Goal: Task Accomplishment & Management: Manage account settings

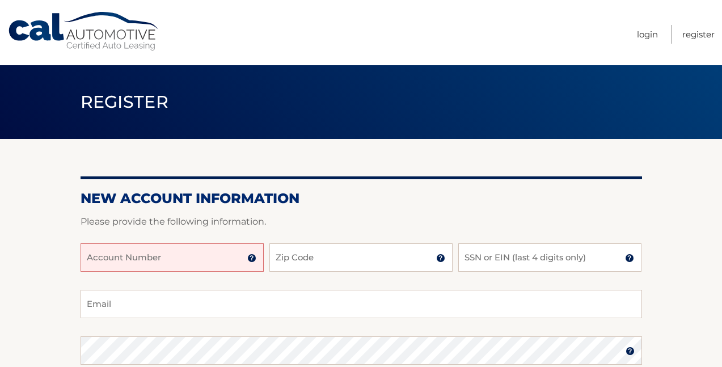
click at [163, 259] on input "Account Number" at bounding box center [172, 257] width 183 height 28
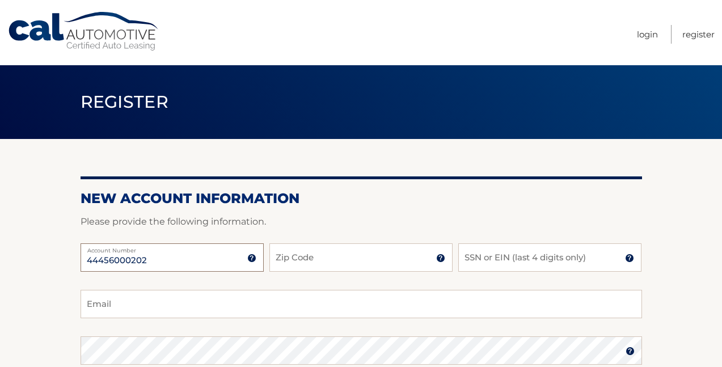
type input "44456000202"
click at [282, 258] on input "Zip Code" at bounding box center [361, 257] width 183 height 28
type input "11793"
click at [484, 264] on input "SSN or EIN (last 4 digits only)" at bounding box center [550, 257] width 183 height 28
type input "0273"
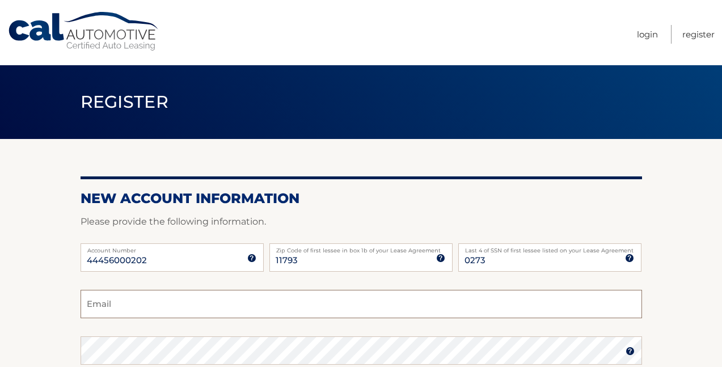
click at [205, 298] on input "Email" at bounding box center [362, 304] width 562 height 28
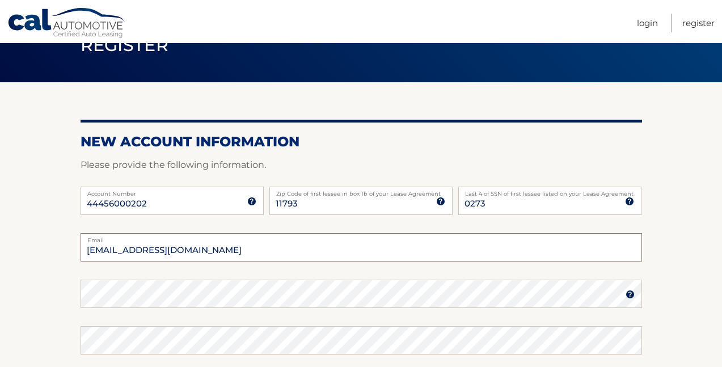
type input "Kdembris@gmail.com"
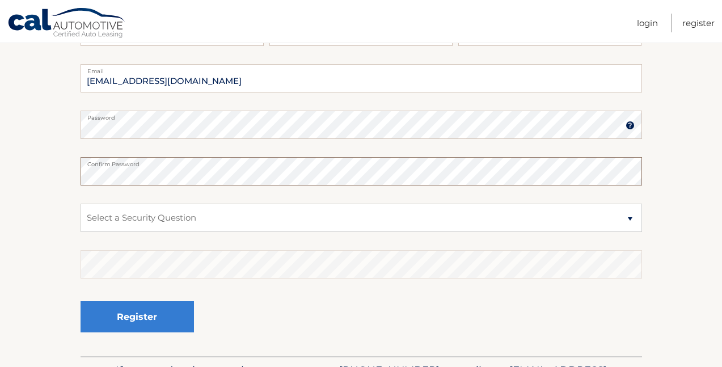
scroll to position [227, 0]
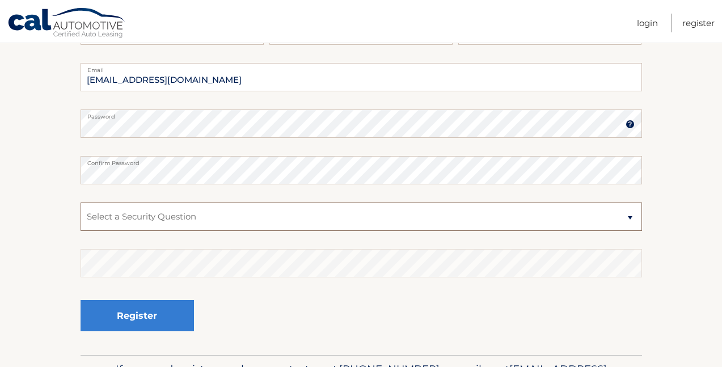
click at [171, 226] on select "Select a Security Question What was the name of your elementary school? What is…" at bounding box center [362, 217] width 562 height 28
select select "3"
click at [81, 203] on select "Select a Security Question What was the name of your elementary school? What is…" at bounding box center [362, 217] width 562 height 28
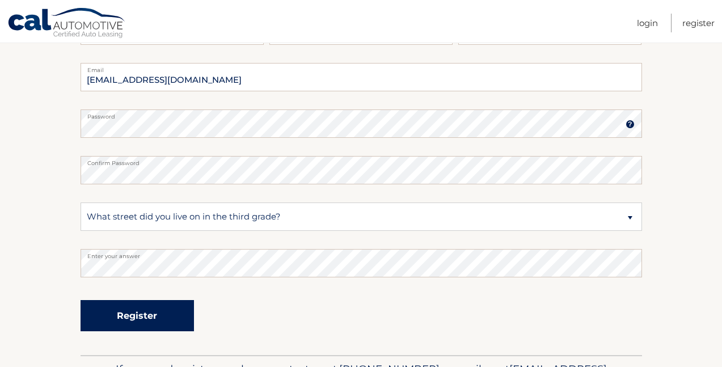
click at [146, 314] on button "Register" at bounding box center [138, 315] width 114 height 31
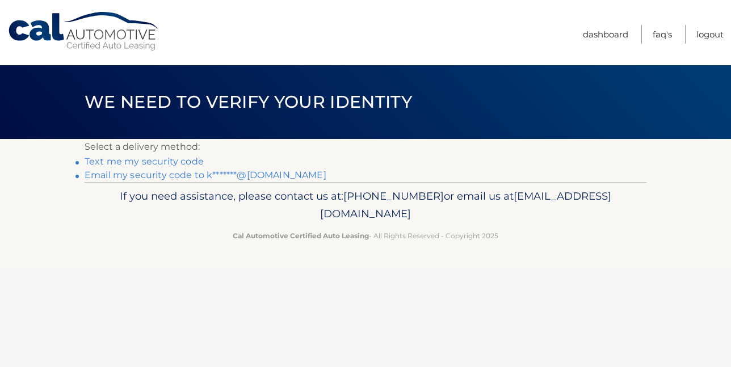
click at [138, 159] on link "Text me my security code" at bounding box center [144, 161] width 119 height 11
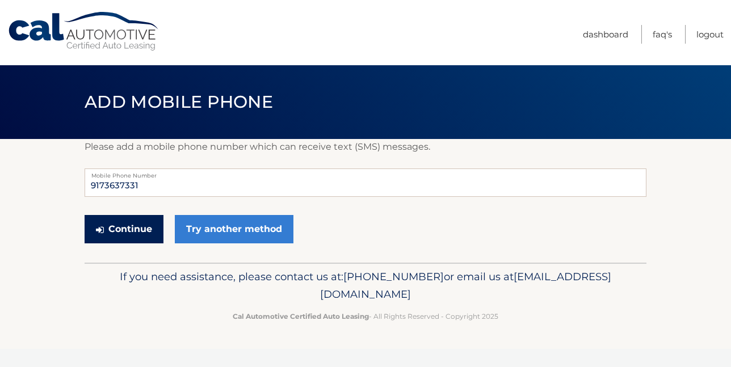
click at [116, 227] on button "Continue" at bounding box center [124, 229] width 79 height 28
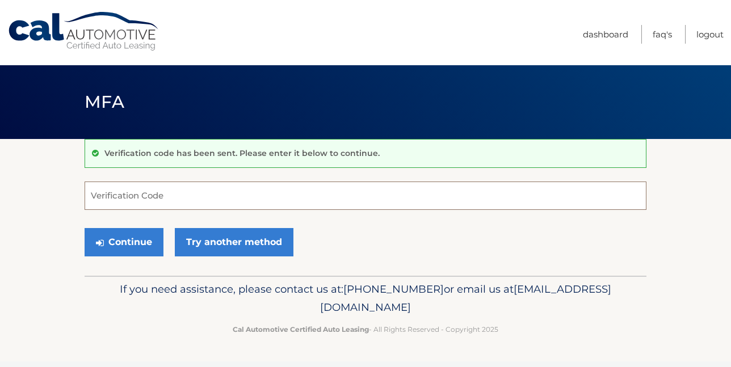
click at [116, 195] on input "Verification Code" at bounding box center [366, 196] width 562 height 28
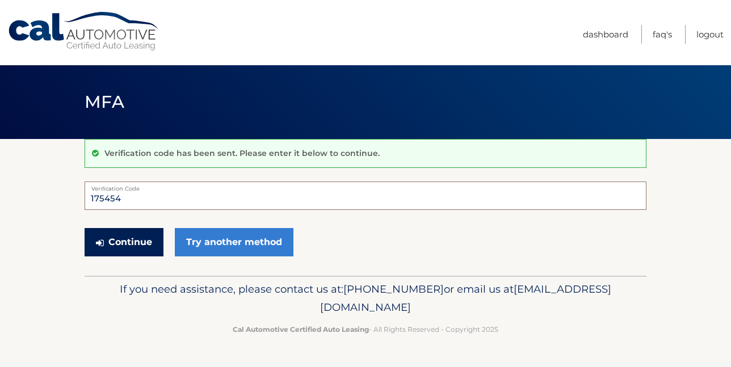
type input "175454"
click at [114, 238] on button "Continue" at bounding box center [124, 242] width 79 height 28
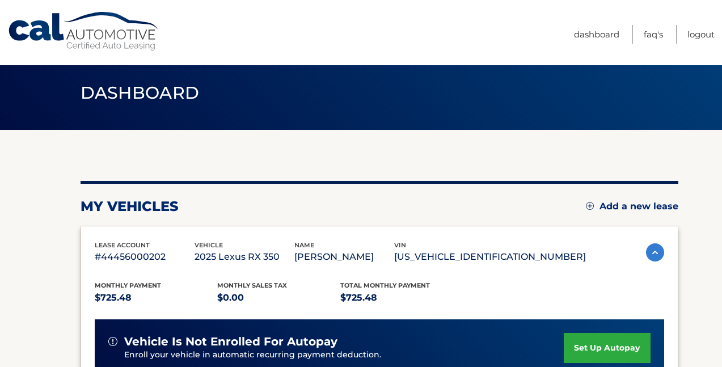
scroll to position [114, 0]
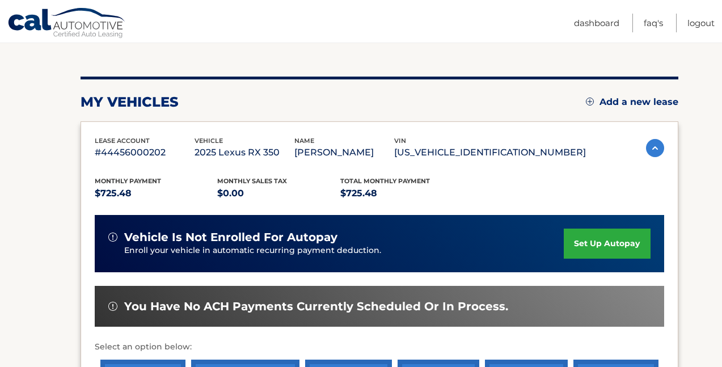
click at [599, 251] on link "set up autopay" at bounding box center [607, 244] width 86 height 30
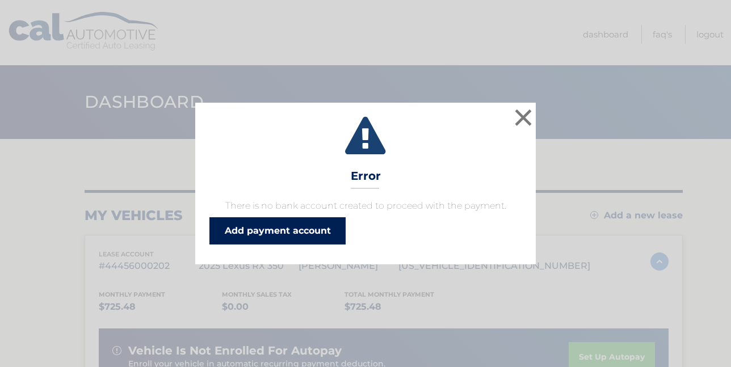
click at [258, 234] on link "Add payment account" at bounding box center [277, 230] width 136 height 27
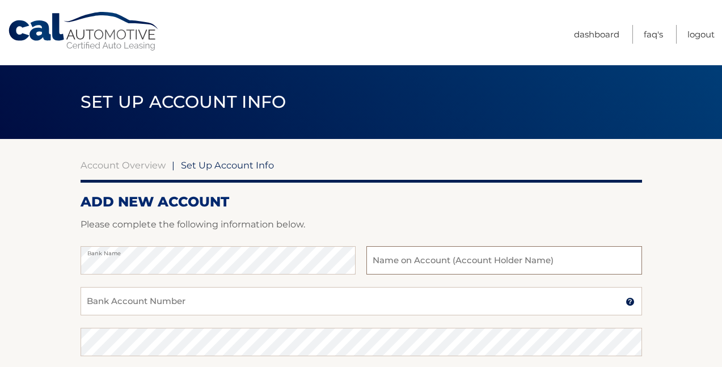
click at [422, 262] on input "text" at bounding box center [504, 260] width 275 height 28
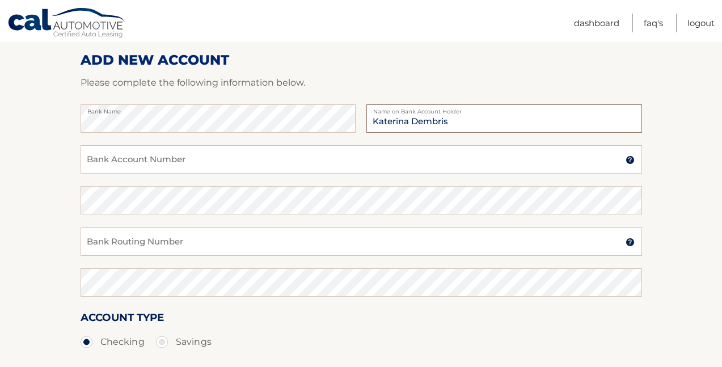
scroll to position [57, 0]
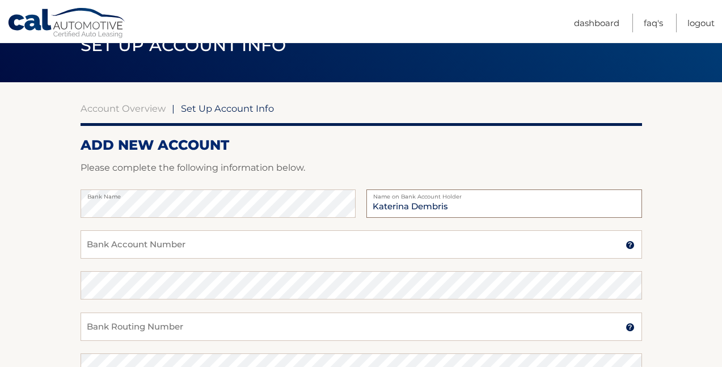
type input "Katerina Dembris"
click at [171, 247] on input "Bank Account Number" at bounding box center [362, 244] width 562 height 28
type input "04258727025"
click at [137, 330] on input "Bank Routing Number" at bounding box center [362, 327] width 562 height 28
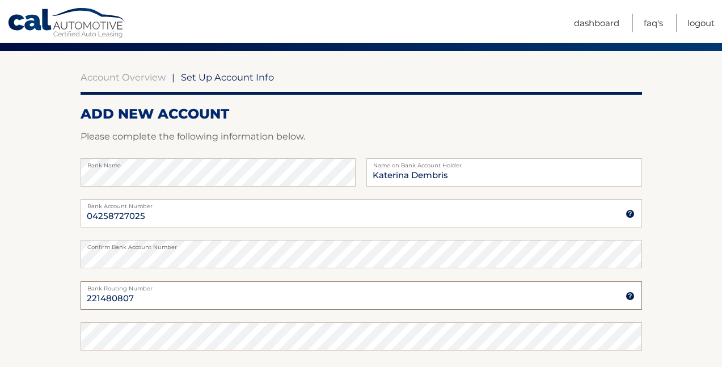
scroll to position [114, 0]
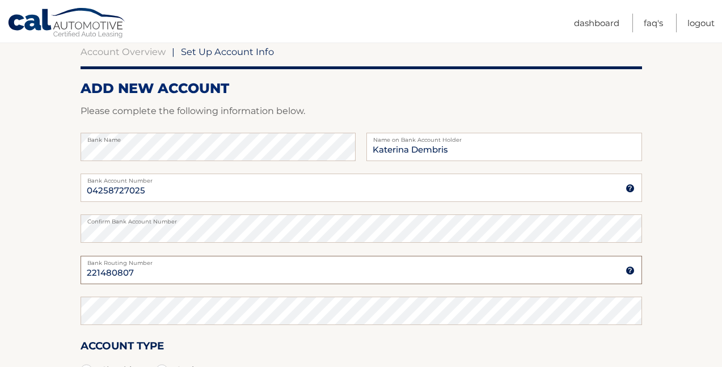
type input "221480807"
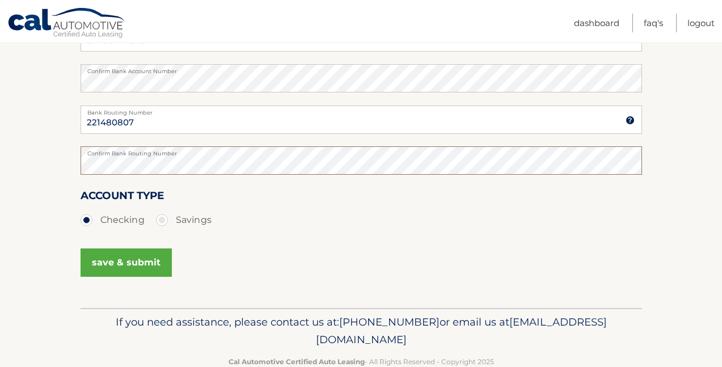
scroll to position [284, 0]
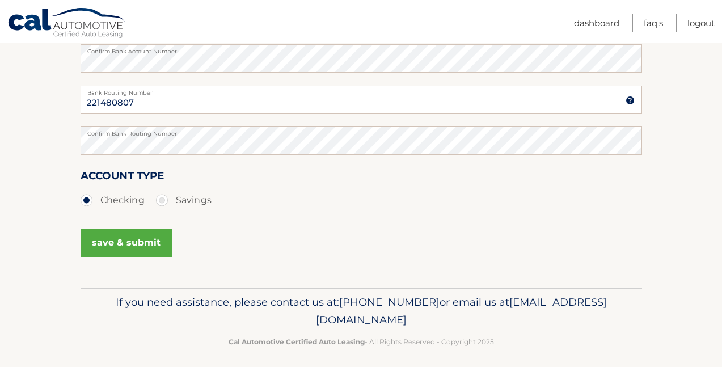
click at [132, 237] on button "save & submit" at bounding box center [126, 243] width 91 height 28
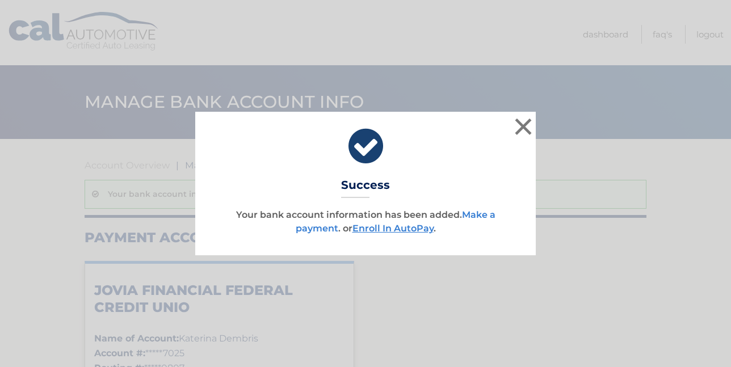
click at [480, 212] on link "Make a payment" at bounding box center [396, 221] width 200 height 24
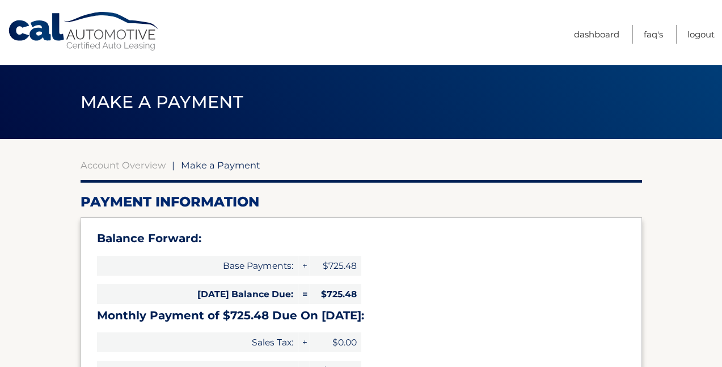
select select "YjhjZmMwODctOTc0Ni00ZWY4LWEwNmEtYTZiYmNlMzhmMjVm"
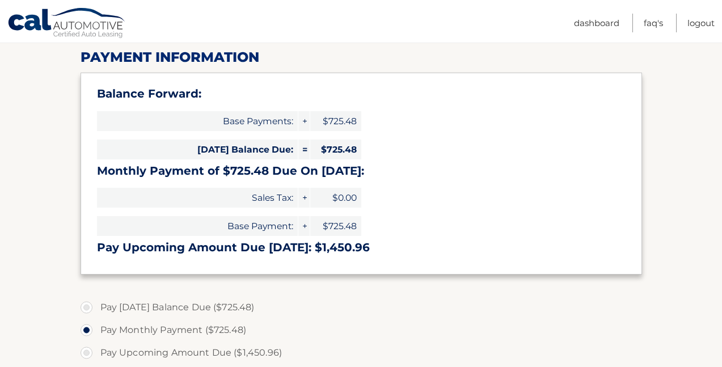
scroll to position [170, 0]
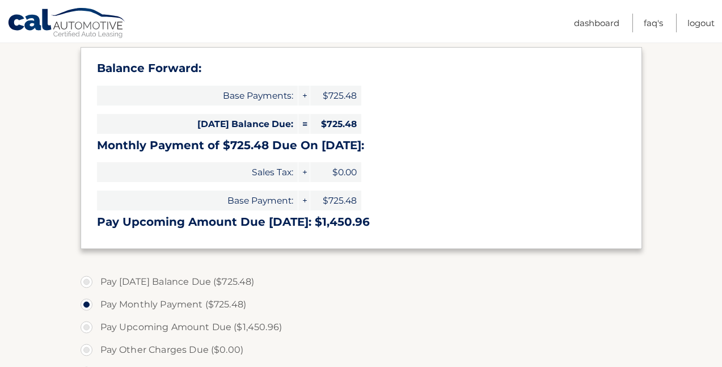
click at [87, 280] on label "Pay [DATE] Balance Due ($725.48)" at bounding box center [362, 282] width 562 height 23
click at [87, 280] on input "Pay [DATE] Balance Due ($725.48)" at bounding box center [90, 280] width 11 height 18
radio input "true"
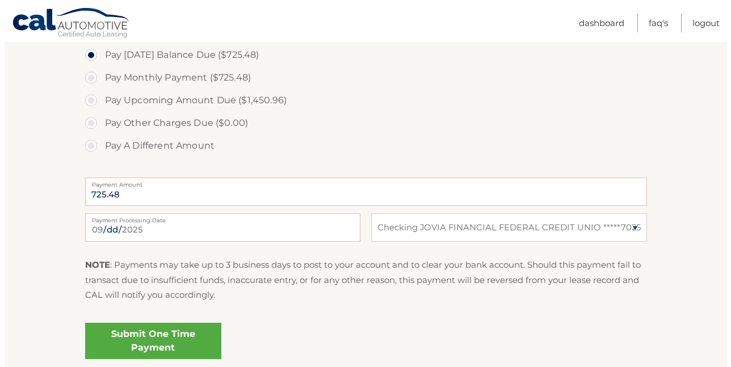
scroll to position [454, 0]
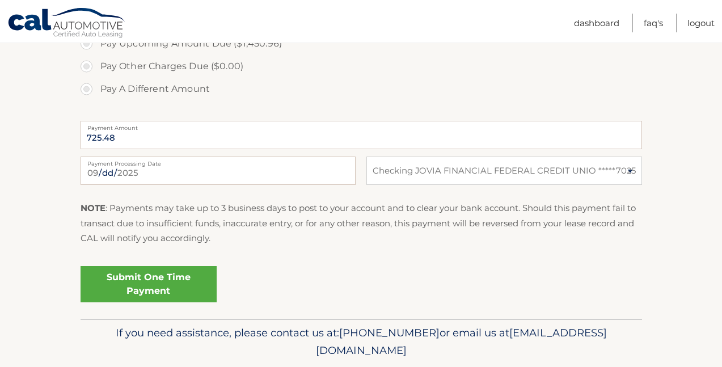
click at [162, 284] on link "Submit One Time Payment" at bounding box center [149, 284] width 136 height 36
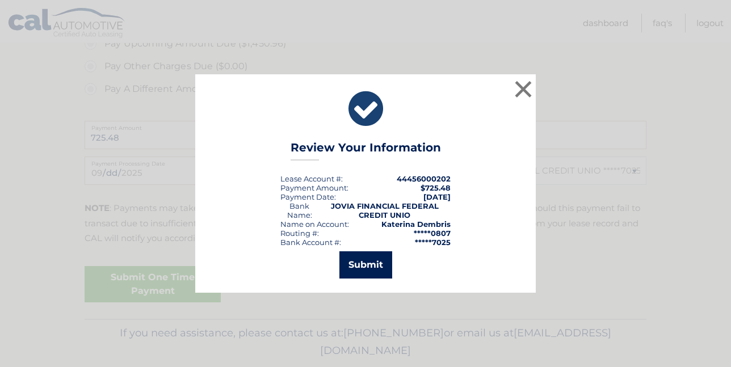
click at [354, 261] on button "Submit" at bounding box center [365, 264] width 53 height 27
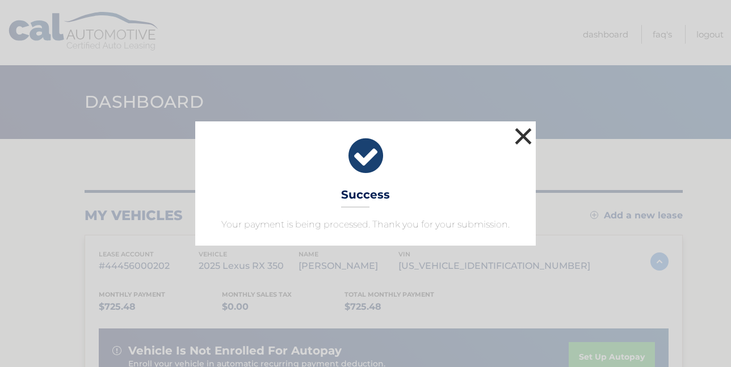
click at [526, 131] on button "×" at bounding box center [523, 136] width 23 height 23
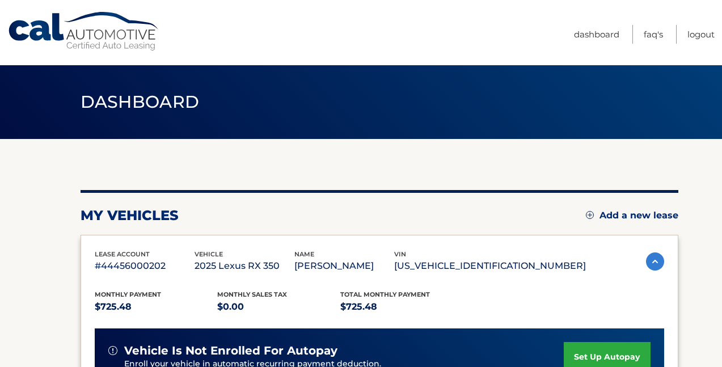
scroll to position [114, 0]
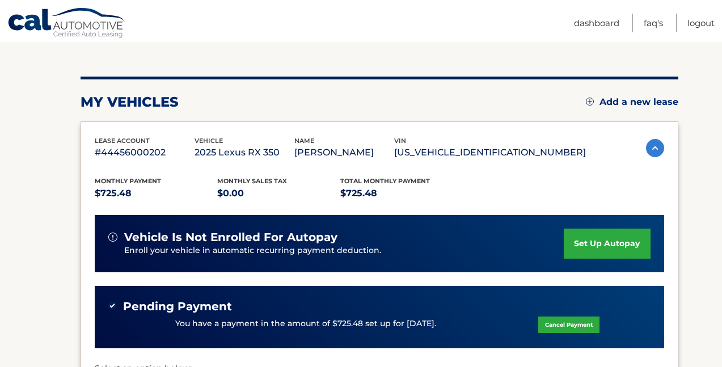
click at [592, 243] on link "set up autopay" at bounding box center [607, 244] width 86 height 30
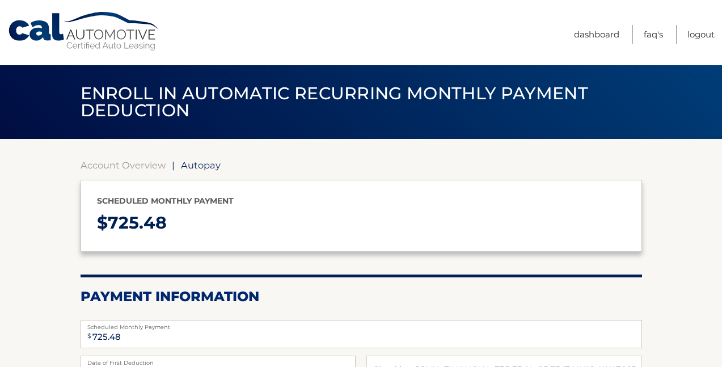
select select "YjhjZmMwODctOTc0Ni00ZWY4LWEwNmEtYTZiYmNlMzhmMjVm"
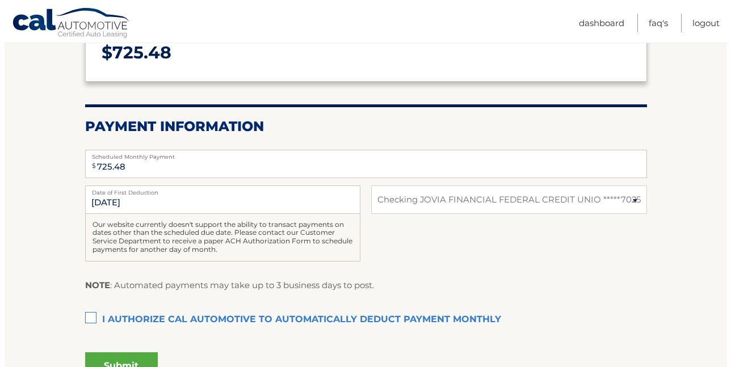
scroll to position [227, 0]
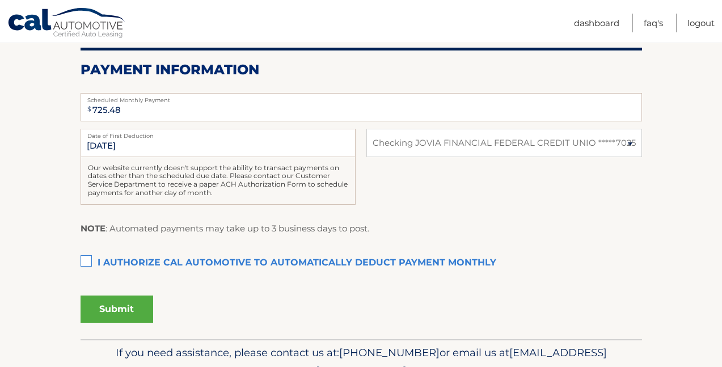
click at [83, 259] on label "I authorize cal automotive to automatically deduct payment monthly This checkbo…" at bounding box center [362, 263] width 562 height 23
click at [0, 0] on input "I authorize cal automotive to automatically deduct payment monthly This checkbo…" at bounding box center [0, 0] width 0 height 0
click at [105, 306] on button "Submit" at bounding box center [117, 309] width 73 height 27
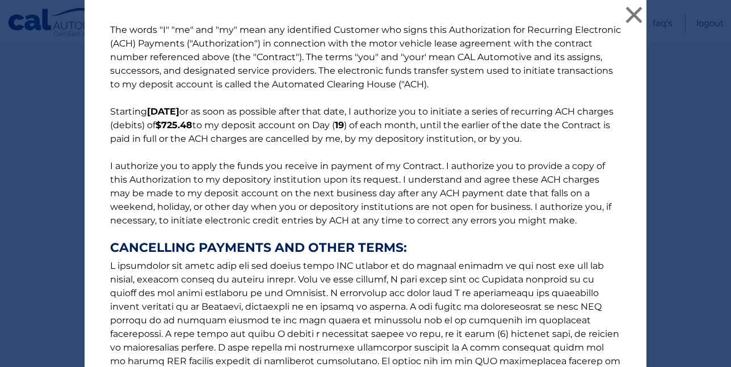
scroll to position [169, 0]
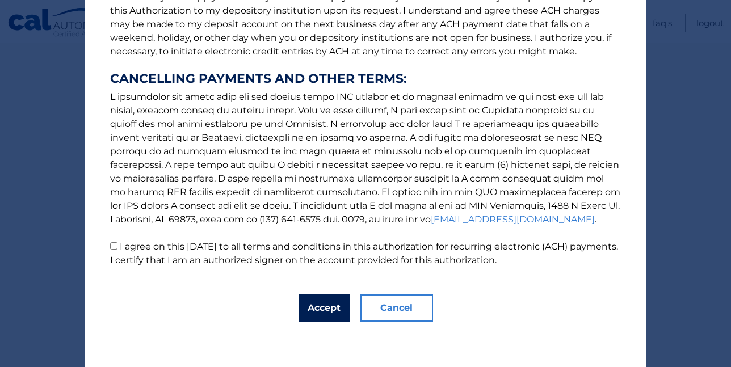
click at [321, 308] on button "Accept" at bounding box center [324, 308] width 51 height 27
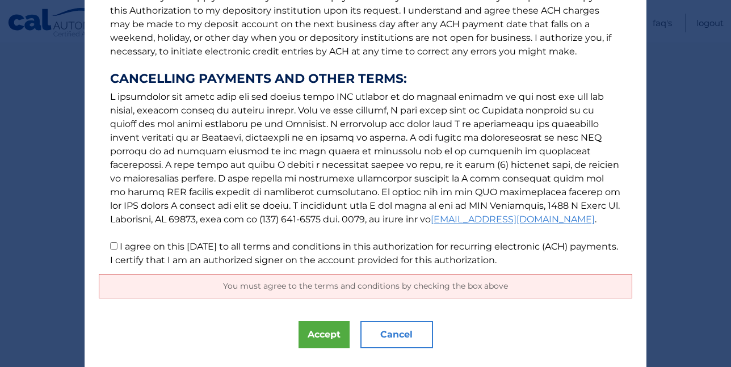
click at [322, 288] on span "You must agree to the terms and conditions by checking the box above" at bounding box center [365, 286] width 285 height 10
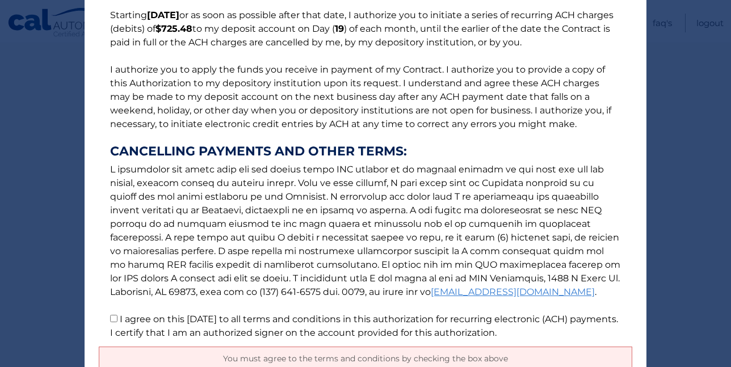
scroll to position [196, 0]
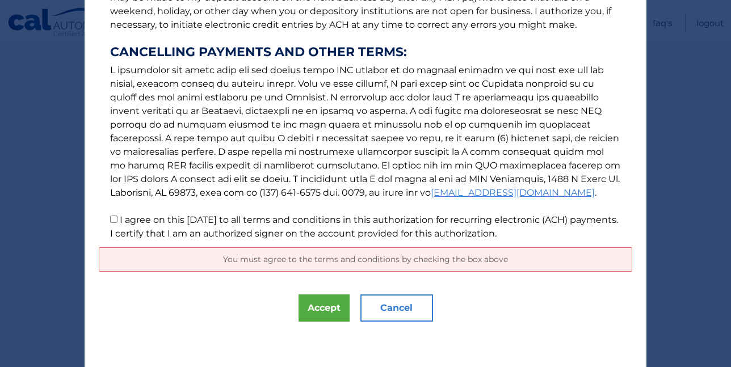
click at [111, 220] on input "I agree on this 09/22/2025 to all terms and conditions in this authorization fo…" at bounding box center [113, 219] width 7 height 7
checkbox input "true"
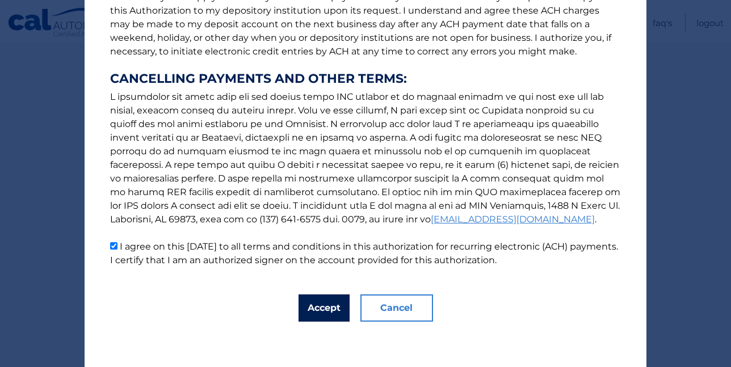
click at [309, 304] on button "Accept" at bounding box center [324, 308] width 51 height 27
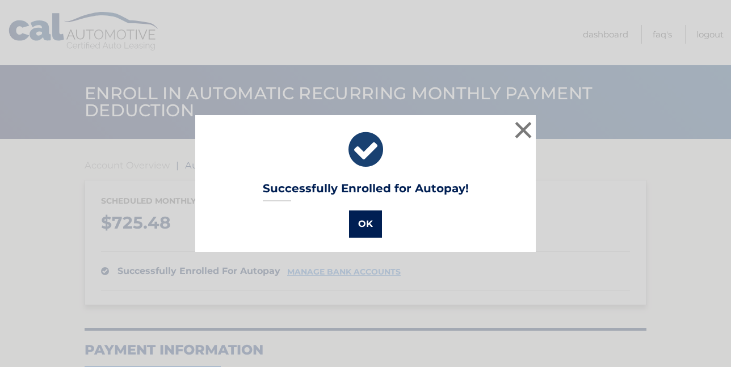
click at [363, 226] on button "OK" at bounding box center [365, 224] width 33 height 27
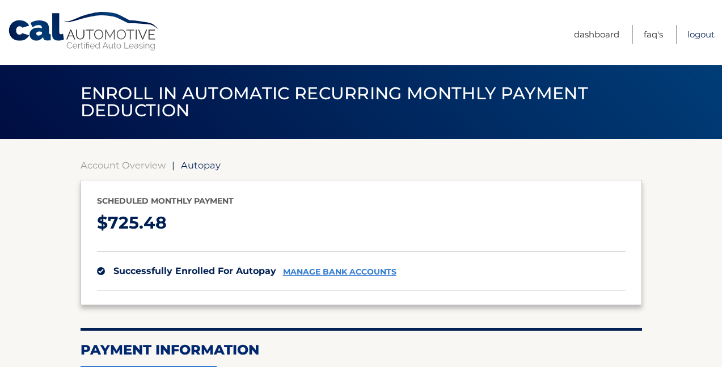
click at [699, 35] on link "Logout" at bounding box center [701, 34] width 27 height 19
